Goal: Check status

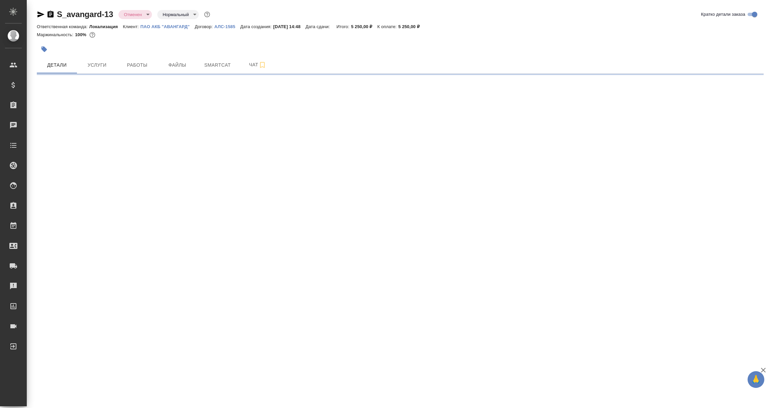
select select "RU"
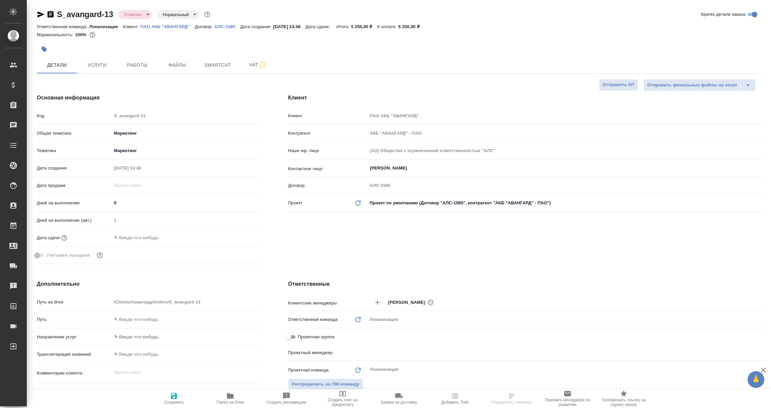
type input "[PERSON_NAME]"
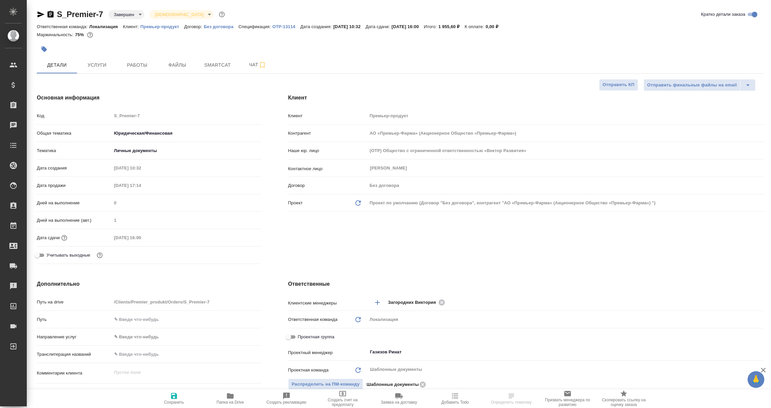
select select "RU"
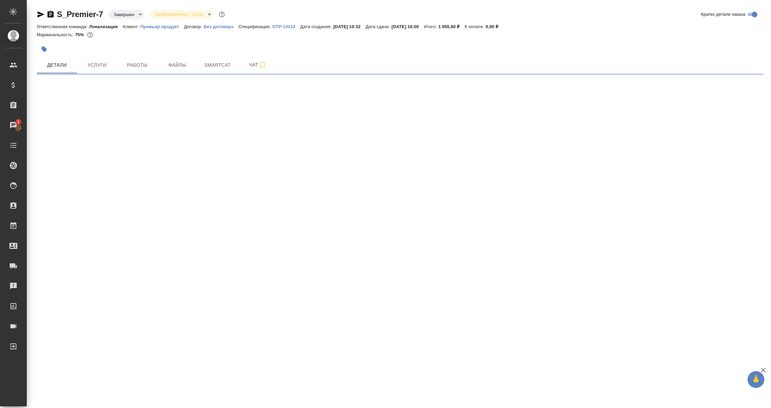
select select "RU"
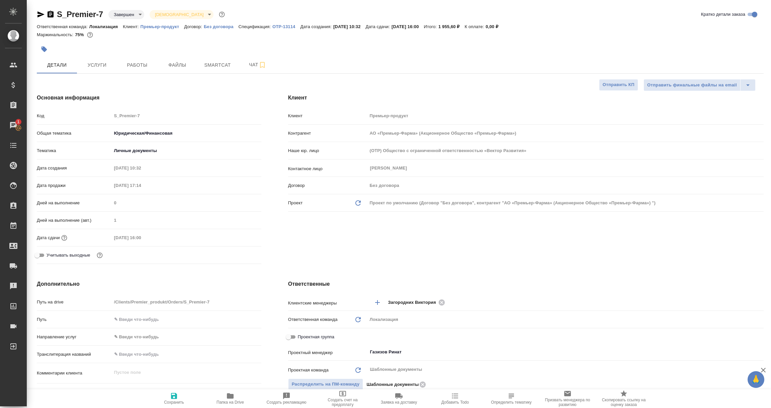
type textarea "x"
